Goal: Information Seeking & Learning: Learn about a topic

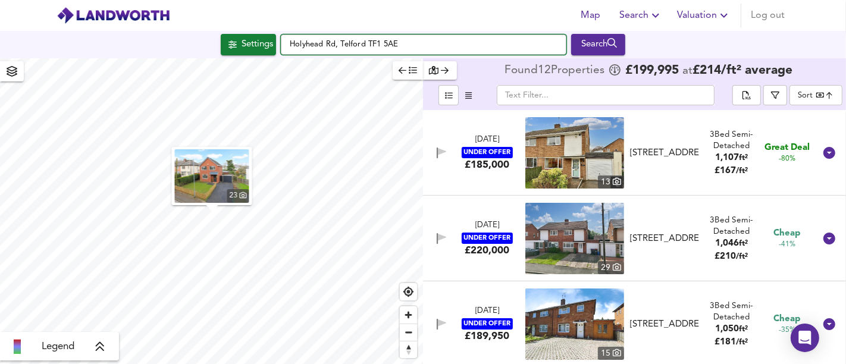
scroll to position [311, 0]
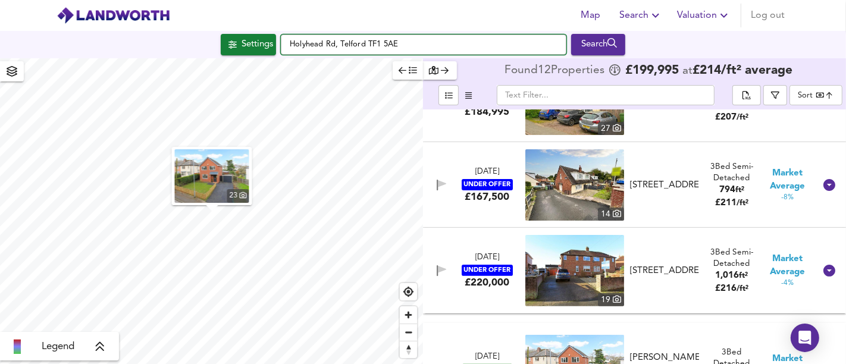
drag, startPoint x: 373, startPoint y: 42, endPoint x: 260, endPoint y: 36, distance: 113.2
click at [260, 36] on div "Settings [GEOGRAPHIC_DATA] 5AE Search" at bounding box center [423, 44] width 846 height 21
paste input "GU34 1LH"
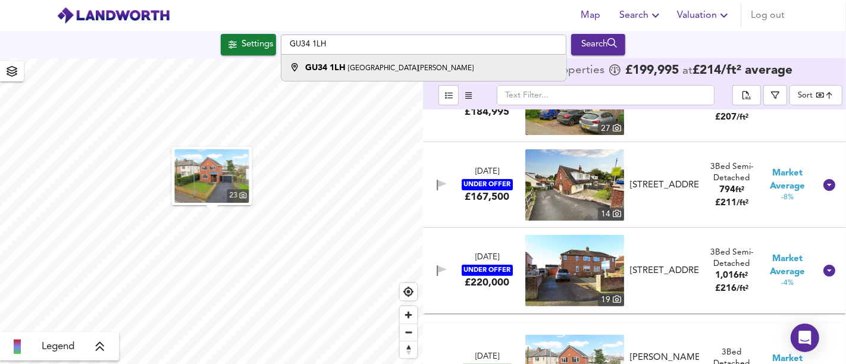
click at [353, 61] on li "[STREET_ADDRESS][PERSON_NAME]" at bounding box center [423, 68] width 284 height 26
type input "[STREET_ADDRESS][PERSON_NAME]"
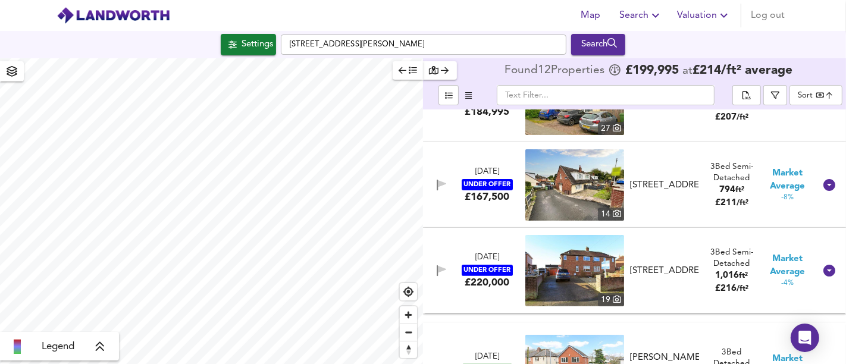
click at [255, 46] on div "Settings" at bounding box center [258, 44] width 32 height 15
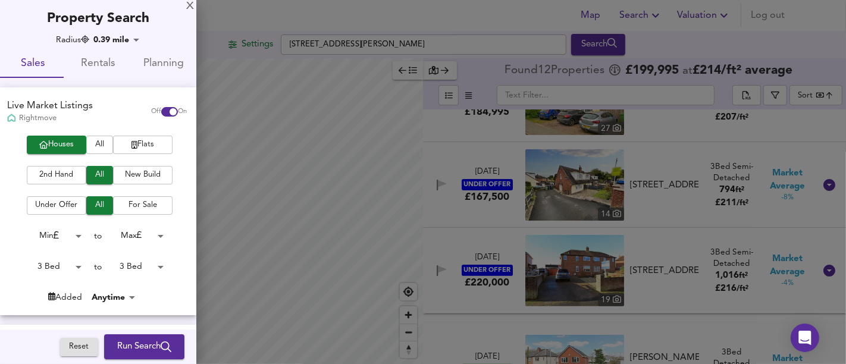
click at [61, 273] on body "Map Search Valuation Log out Settings [GEOGRAPHIC_DATA][PERSON_NAME] 1LH Search…" at bounding box center [423, 182] width 846 height 364
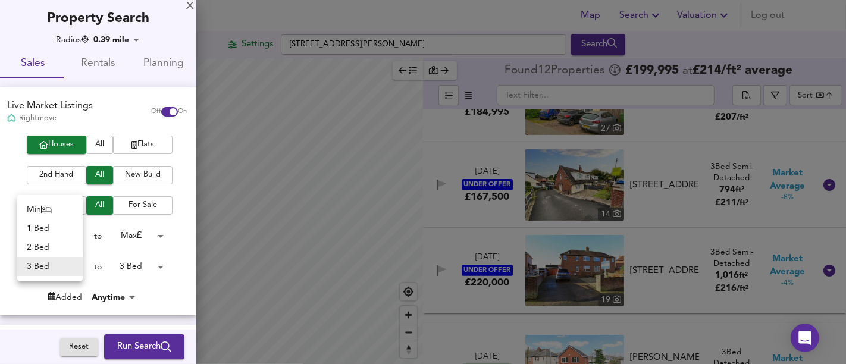
click at [58, 214] on li "Min" at bounding box center [49, 209] width 65 height 19
type input "0"
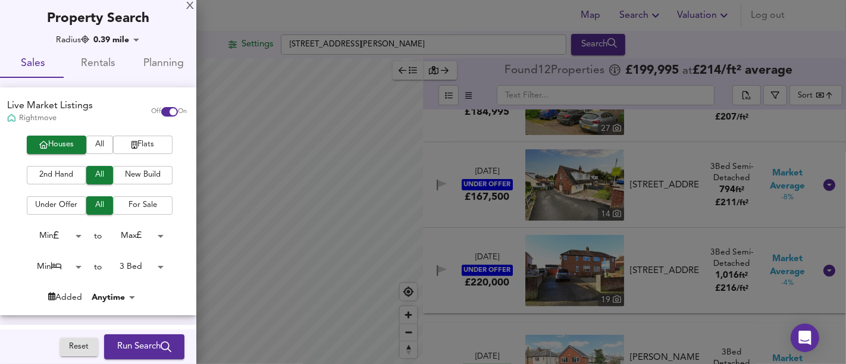
click at [141, 265] on body "Map Search Valuation Log out Settings [GEOGRAPHIC_DATA][PERSON_NAME] 1LH Search…" at bounding box center [423, 182] width 846 height 364
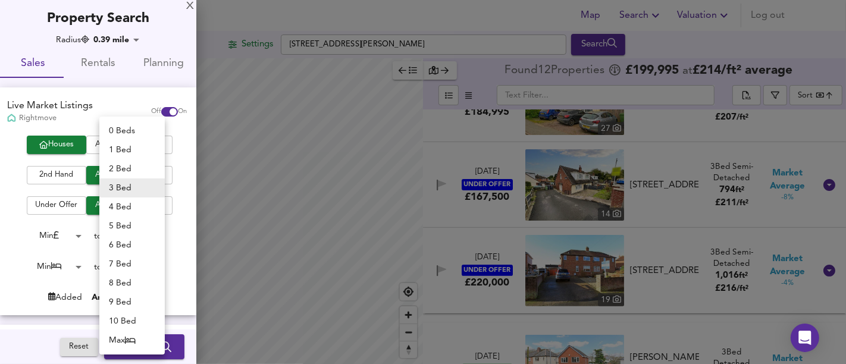
click at [140, 337] on li "Max" at bounding box center [131, 340] width 65 height 19
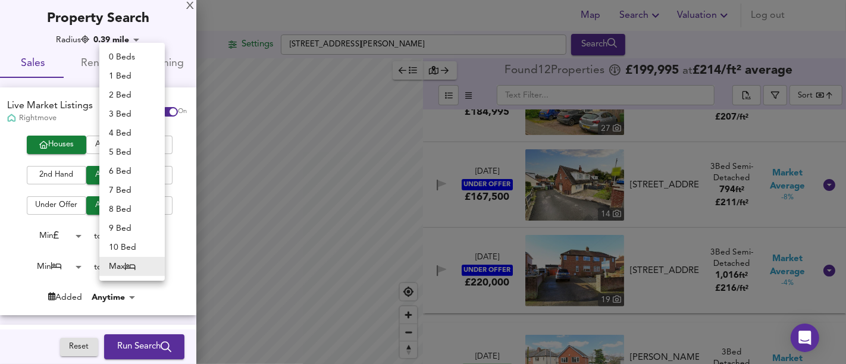
click at [153, 271] on body "Map Search Valuation Log out Settings [GEOGRAPHIC_DATA][PERSON_NAME] 1LH Search…" at bounding box center [423, 182] width 846 height 364
click at [126, 136] on li "4 Bed" at bounding box center [131, 133] width 65 height 19
type input "4"
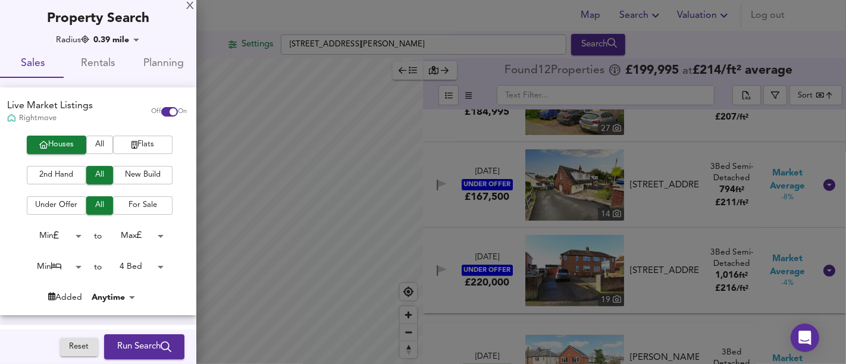
click at [73, 270] on body "Map Search Valuation Log out Settings [GEOGRAPHIC_DATA][PERSON_NAME] 1LH Search…" at bounding box center [423, 182] width 846 height 364
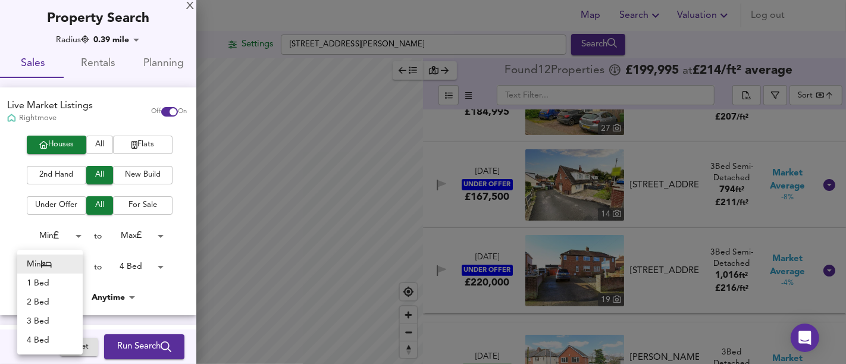
click at [49, 341] on li "4 Bed" at bounding box center [49, 340] width 65 height 19
type input "4"
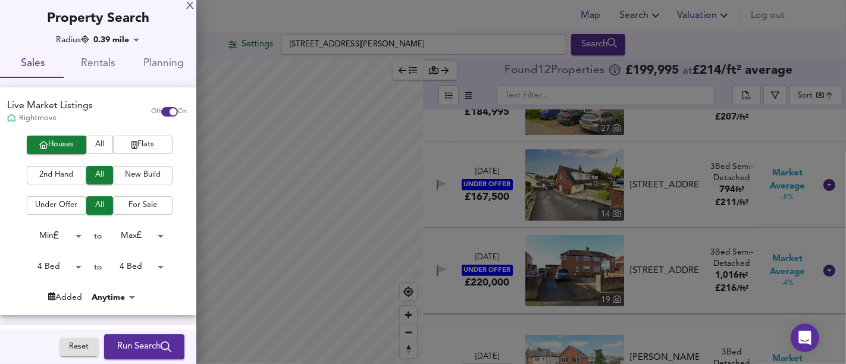
click at [120, 346] on span "Run Search" at bounding box center [144, 346] width 54 height 15
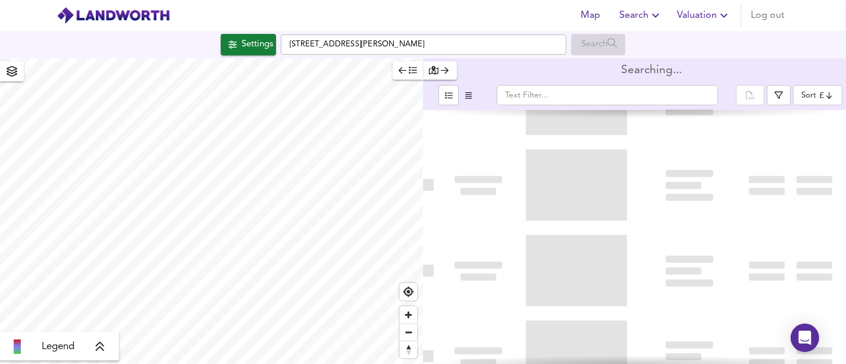
type input "bestdeal"
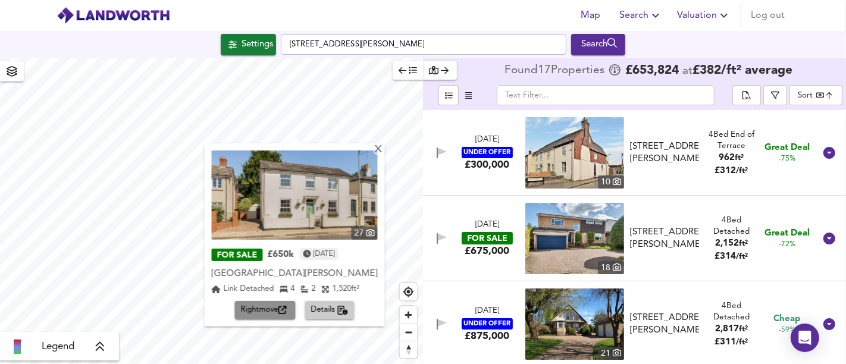
click at [279, 309] on icon "button" at bounding box center [282, 310] width 8 height 8
